Goal: Check status: Check status

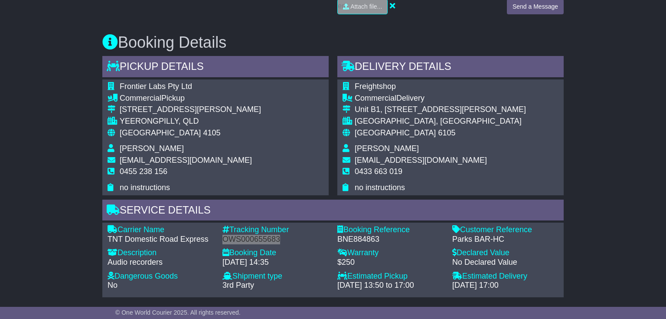
scroll to position [454, 0]
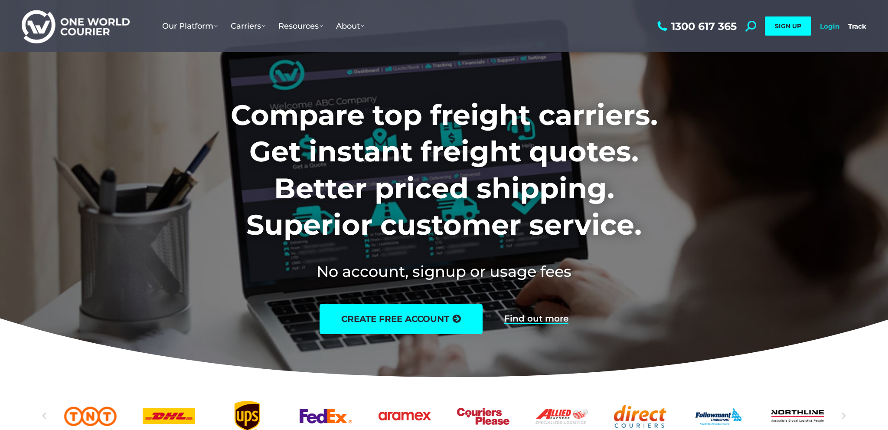
click at [825, 29] on link "Login" at bounding box center [830, 26] width 20 height 8
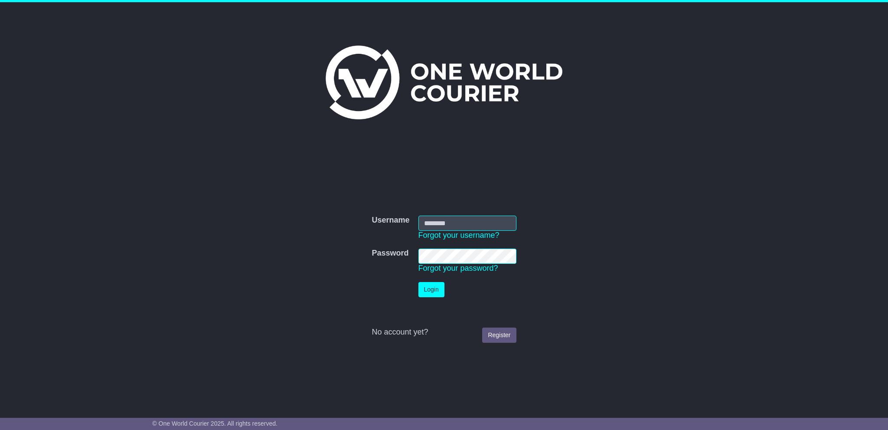
click at [443, 224] on input "Username" at bounding box center [467, 222] width 98 height 15
type input "**********"
click at [429, 287] on button "Login" at bounding box center [433, 289] width 26 height 15
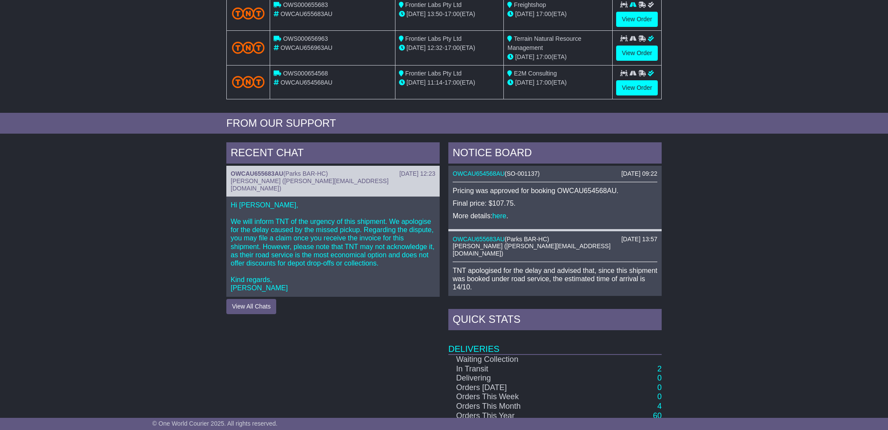
scroll to position [91, 0]
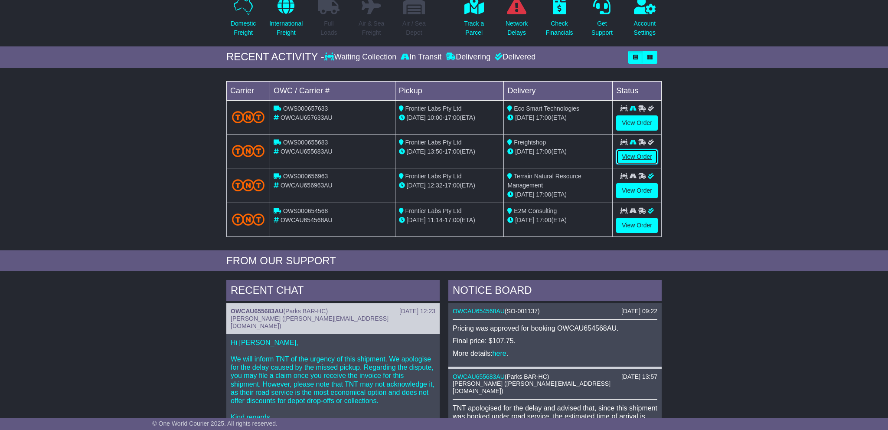
click at [645, 157] on link "View Order" at bounding box center [637, 156] width 42 height 15
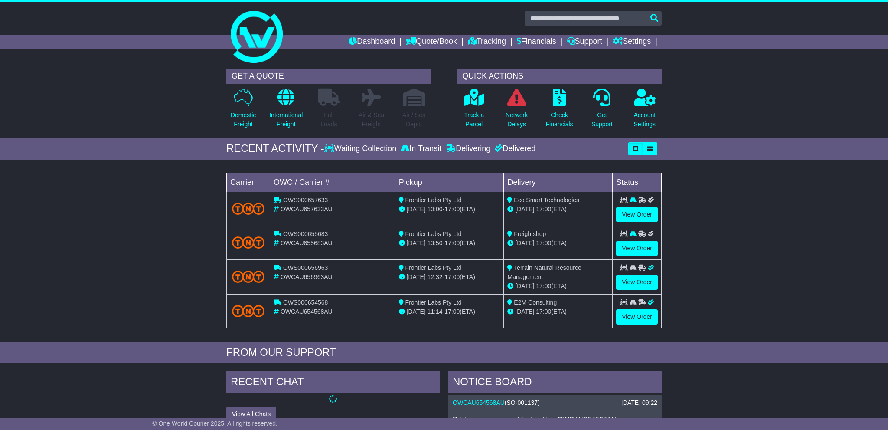
click at [644, 207] on link "View Order" at bounding box center [637, 214] width 42 height 15
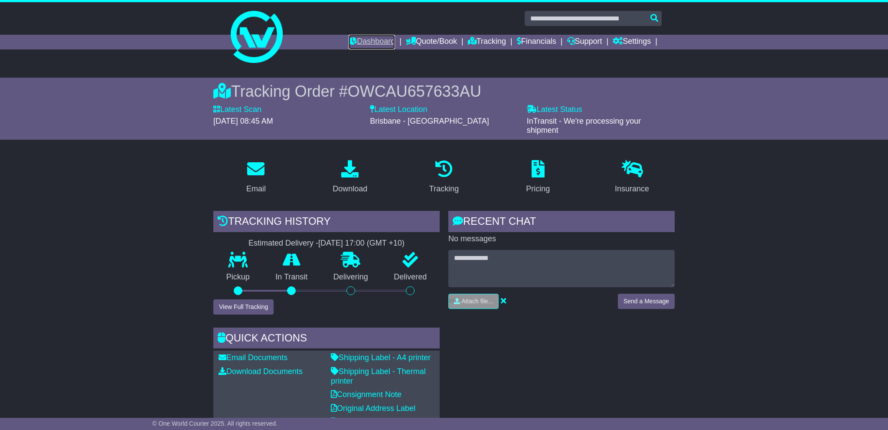
click at [369, 41] on link "Dashboard" at bounding box center [372, 42] width 46 height 15
